Goal: Transaction & Acquisition: Obtain resource

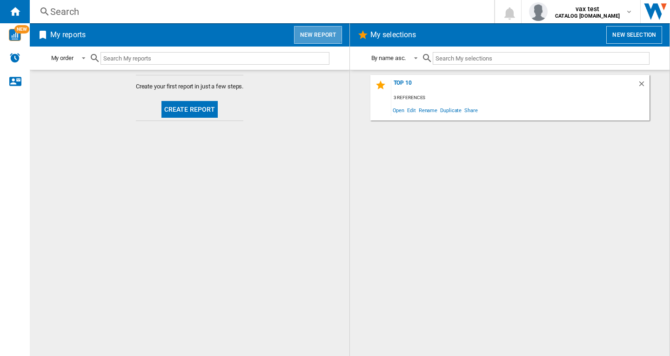
click at [318, 34] on button "New report" at bounding box center [318, 35] width 48 height 18
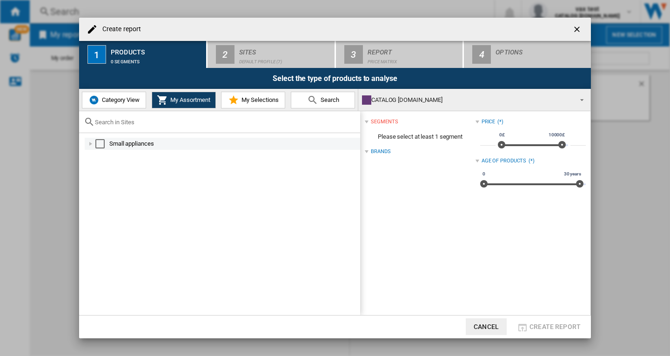
click at [96, 143] on div "Select" at bounding box center [99, 143] width 9 height 9
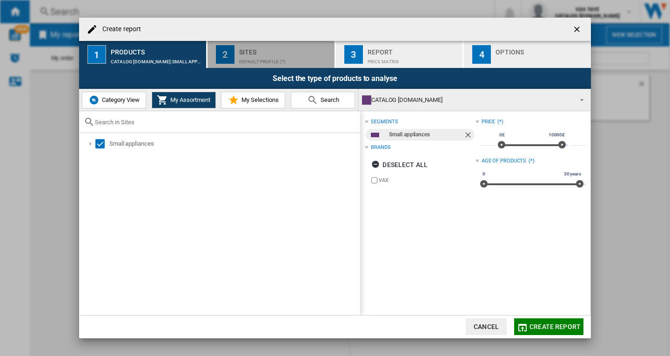
click at [275, 51] on div "Sites" at bounding box center [285, 50] width 92 height 10
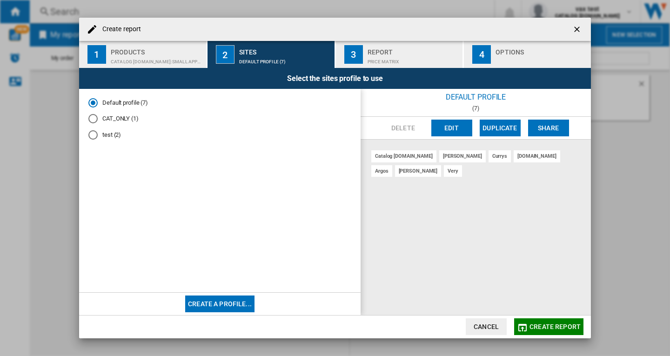
click at [110, 137] on md-radio-button "test (2)" at bounding box center [219, 135] width 263 height 9
click at [543, 324] on span "Create report" at bounding box center [555, 326] width 51 height 7
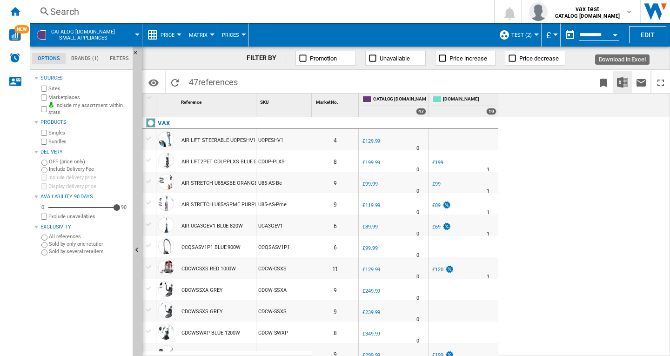
click at [620, 82] on img "Download in Excel" at bounding box center [622, 82] width 11 height 11
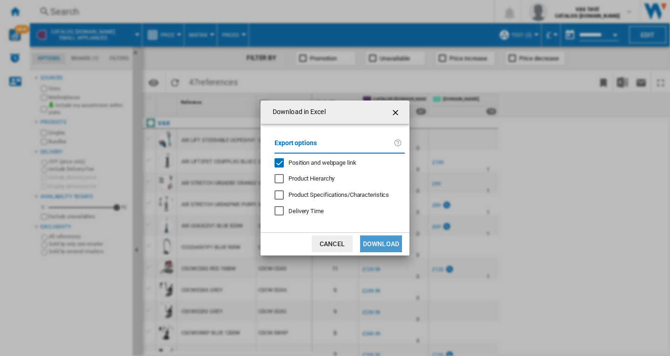
click at [366, 242] on button "Download" at bounding box center [381, 243] width 42 height 17
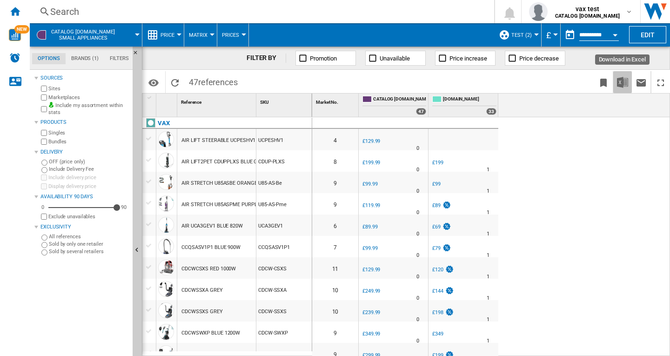
click at [621, 82] on img "Download in Excel" at bounding box center [622, 82] width 11 height 11
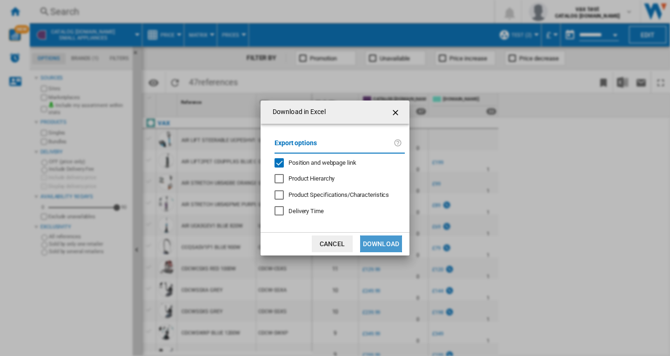
click at [378, 245] on button "Download" at bounding box center [381, 243] width 42 height 17
